Goal: Find specific page/section: Find specific page/section

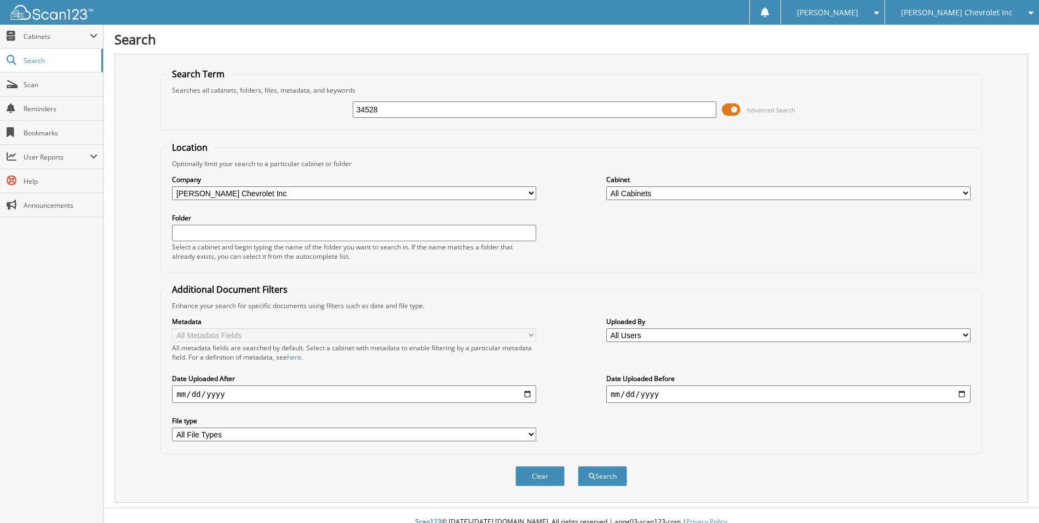
type input "34528"
click at [578, 466] on button "Search" at bounding box center [602, 476] width 49 height 20
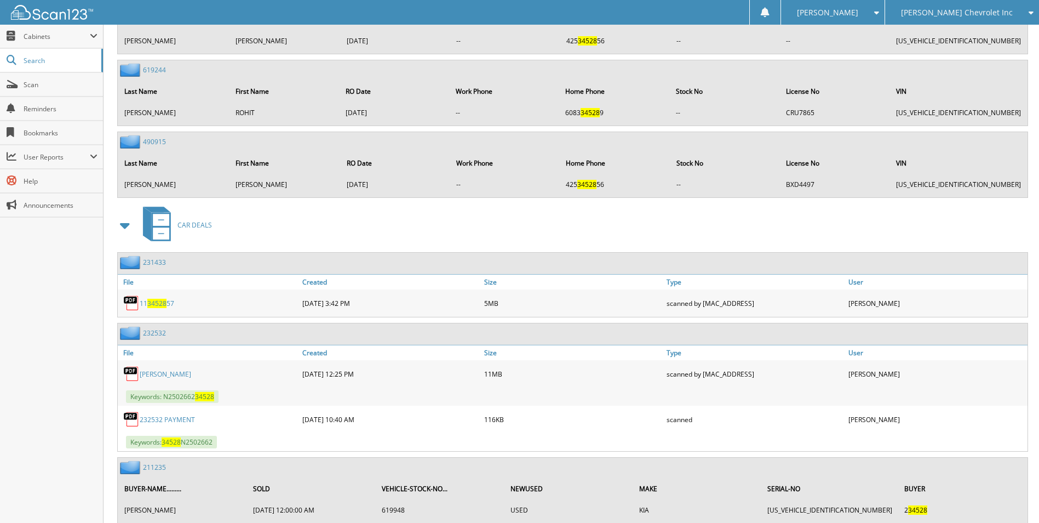
scroll to position [3193, 0]
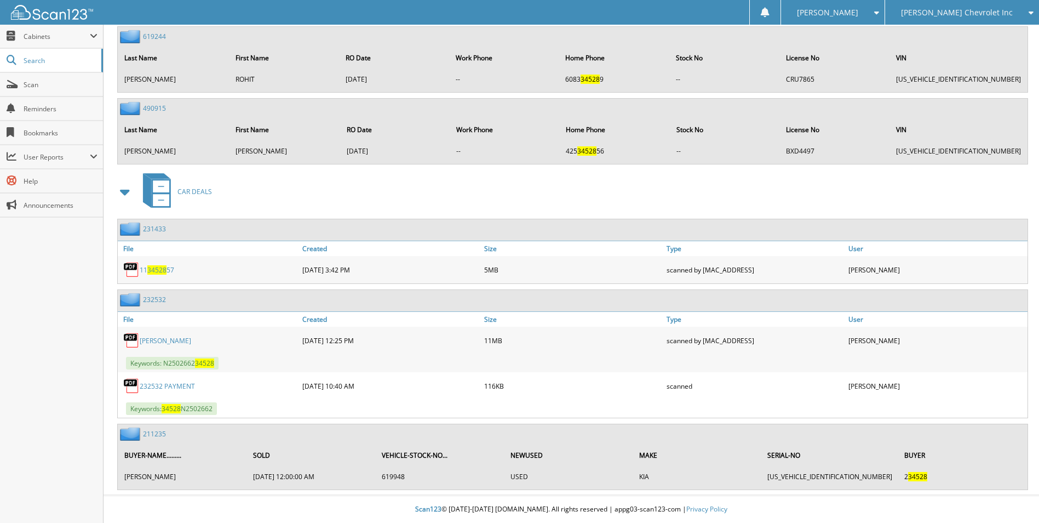
click at [158, 298] on link "232532" at bounding box center [154, 299] width 23 height 9
